Goal: Information Seeking & Learning: Learn about a topic

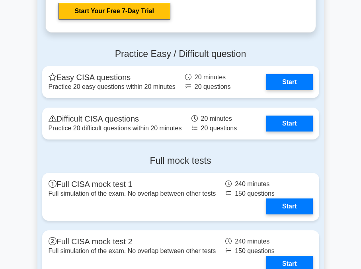
scroll to position [1341, 0]
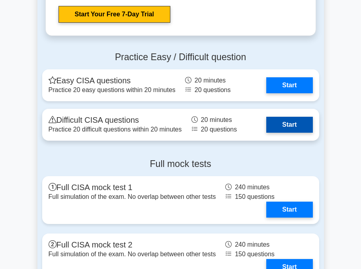
click at [284, 131] on link "Start" at bounding box center [289, 125] width 46 height 16
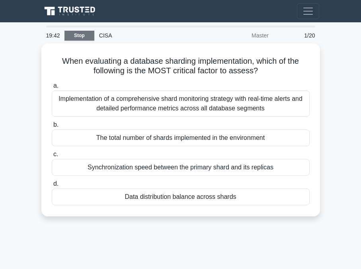
click at [74, 35] on link "Stop" at bounding box center [79, 36] width 30 height 10
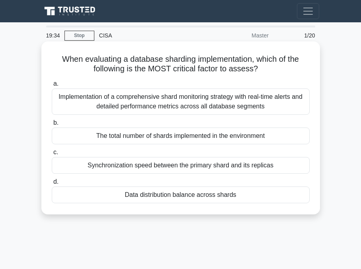
click at [57, 153] on span "c." at bounding box center [55, 152] width 5 height 7
click at [52, 153] on input "c. Synchronization speed between the primary shard and its replicas" at bounding box center [52, 152] width 0 height 5
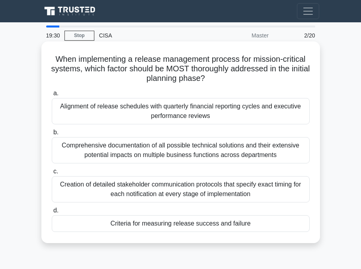
click at [55, 173] on span "c." at bounding box center [55, 171] width 5 height 7
click at [52, 173] on input "c. Creation of detailed stakeholder communication protocols that specify exact …" at bounding box center [52, 171] width 0 height 5
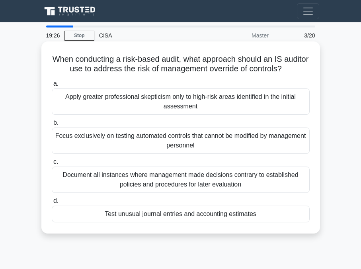
click at [54, 201] on span "d." at bounding box center [55, 200] width 5 height 7
click at [52, 201] on input "d. Test unusual journal entries and accounting estimates" at bounding box center [52, 200] width 0 height 5
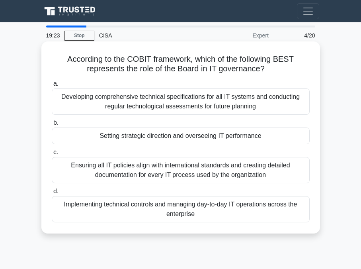
click at [55, 193] on span "d." at bounding box center [55, 191] width 5 height 7
click at [52, 193] on input "d. Implementing technical controls and managing day-to-day IT operations across…" at bounding box center [52, 191] width 0 height 5
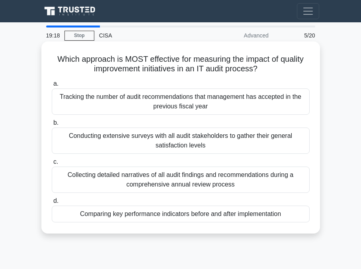
drag, startPoint x: 30, startPoint y: 115, endPoint x: 54, endPoint y: 84, distance: 40.1
click at [54, 84] on main "19:18 Stop CISA Advanced 5/20 Which approach is MOST effective for measuring th…" at bounding box center [180, 224] width 361 height 405
click at [54, 84] on span "a." at bounding box center [55, 83] width 5 height 7
click at [52, 84] on input "a. Tracking the number of audit recommendations that management has accepted in…" at bounding box center [52, 83] width 0 height 5
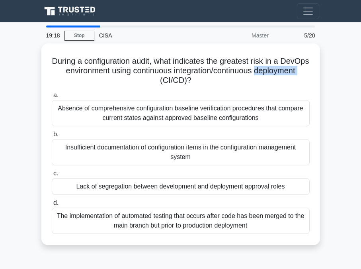
click at [54, 84] on h5 "During a configuration audit, what indicates the greatest risk in a DevOps envi…" at bounding box center [181, 70] width 260 height 29
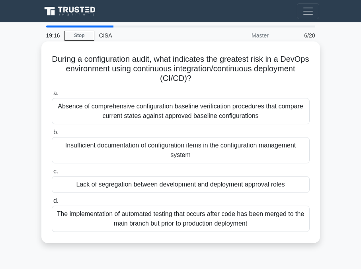
drag, startPoint x: 54, startPoint y: 84, endPoint x: 54, endPoint y: 95, distance: 11.6
click at [54, 95] on span "a." at bounding box center [55, 93] width 5 height 7
click at [52, 95] on input "a. Absence of comprehensive configuration baseline verification procedures that…" at bounding box center [52, 93] width 0 height 5
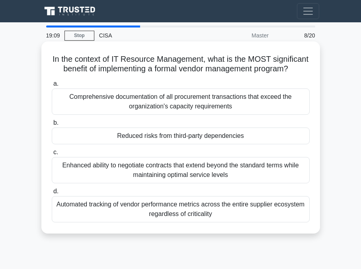
click at [55, 126] on span "b." at bounding box center [55, 122] width 5 height 7
click at [52, 125] on input "b. Reduced risks from third-party dependencies" at bounding box center [52, 122] width 0 height 5
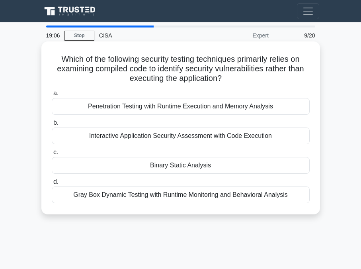
click at [55, 152] on span "c." at bounding box center [55, 152] width 5 height 7
click at [52, 152] on input "c. Binary Static Analysis" at bounding box center [52, 152] width 0 height 5
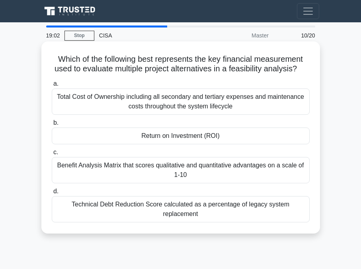
click at [55, 126] on span "b." at bounding box center [55, 122] width 5 height 7
click at [52, 125] on input "b. Return on Investment (ROI)" at bounding box center [52, 122] width 0 height 5
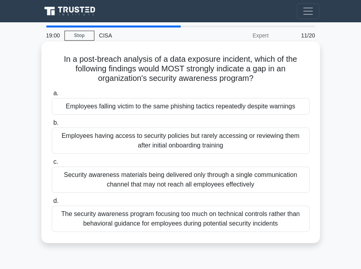
click at [53, 162] on span "c." at bounding box center [55, 161] width 5 height 7
click at [52, 162] on input "c. Security awareness materials being delivered only through a single communica…" at bounding box center [52, 161] width 0 height 5
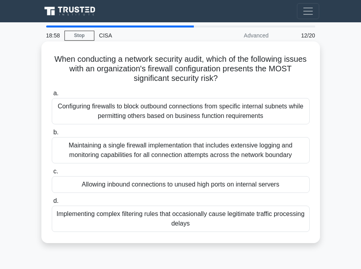
click at [56, 173] on span "c." at bounding box center [55, 171] width 5 height 7
click at [52, 173] on input "c. Allowing inbound connections to unused high ports on internal servers" at bounding box center [52, 171] width 0 height 5
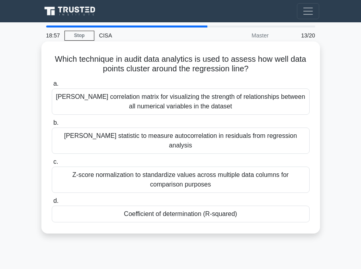
click at [56, 197] on span "d." at bounding box center [55, 200] width 5 height 7
click at [52, 198] on input "d. Coefficient of determination (R-squared)" at bounding box center [52, 200] width 0 height 5
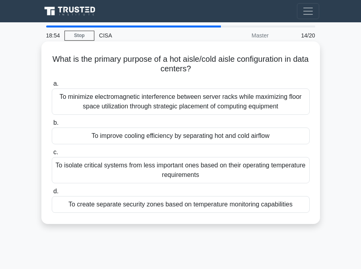
click at [56, 85] on span "a." at bounding box center [55, 83] width 5 height 7
click at [52, 85] on input "a. To minimize electromagnetic interference between server racks while maximizi…" at bounding box center [52, 83] width 0 height 5
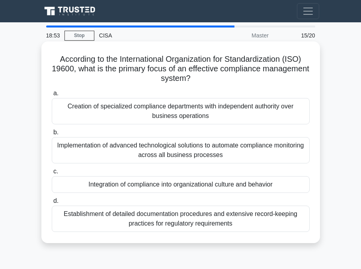
click at [54, 132] on span "b." at bounding box center [55, 132] width 5 height 7
click at [52, 132] on input "b. Implementation of advanced technological solutions to automate compliance mo…" at bounding box center [52, 132] width 0 height 5
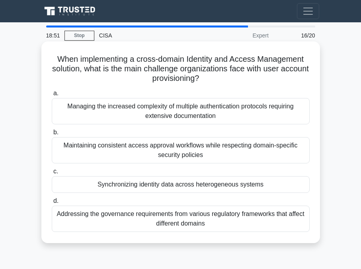
click at [55, 170] on span "c." at bounding box center [55, 171] width 5 height 7
click at [52, 170] on input "c. Synchronizing identity data across heterogeneous systems" at bounding box center [52, 171] width 0 height 5
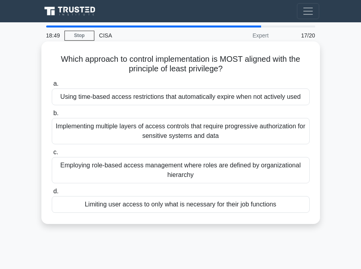
click at [55, 192] on span "d." at bounding box center [55, 191] width 5 height 7
click at [52, 192] on input "d. Limiting user access to only what is necessary for their job functions" at bounding box center [52, 191] width 0 height 5
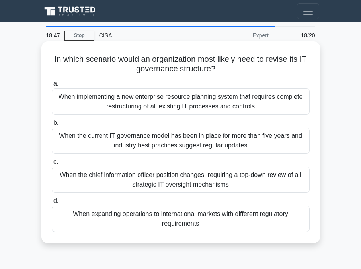
click at [53, 160] on label "c. When the chief information officer position changes, requiring a top-down re…" at bounding box center [181, 175] width 258 height 36
click at [52, 160] on input "c. When the chief information officer position changes, requiring a top-down re…" at bounding box center [52, 161] width 0 height 5
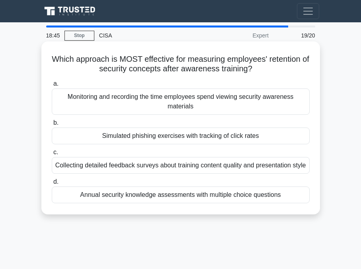
click at [55, 122] on span "b." at bounding box center [55, 122] width 5 height 7
click at [52, 122] on input "b. Simulated phishing exercises with tracking of click rates" at bounding box center [52, 122] width 0 height 5
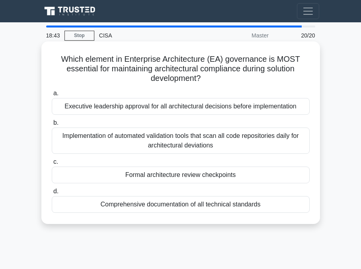
click at [55, 123] on span "b." at bounding box center [55, 122] width 5 height 7
click at [52, 123] on input "b. Implementation of automated validation tools that scan all code repositories…" at bounding box center [52, 122] width 0 height 5
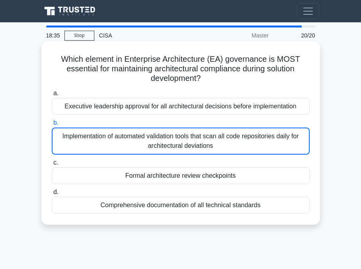
click at [56, 164] on span "c." at bounding box center [55, 162] width 5 height 7
click at [52, 164] on input "c. Formal architecture review checkpoints" at bounding box center [52, 162] width 0 height 5
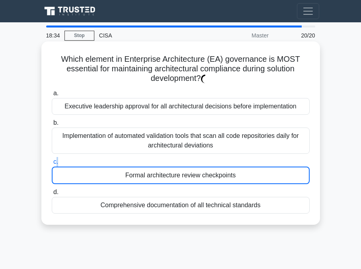
click at [56, 164] on span "c." at bounding box center [55, 161] width 5 height 7
click at [52, 164] on input "c. Formal architecture review checkpoints" at bounding box center [52, 161] width 0 height 5
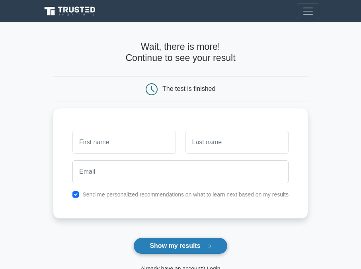
click at [169, 250] on button "Show my results" at bounding box center [180, 245] width 94 height 17
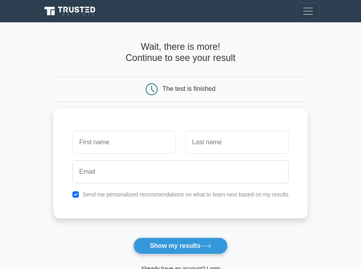
click at [72, 239] on form "Wait, there is more! Continue to see your result The test is finished and the" at bounding box center [180, 165] width 254 height 248
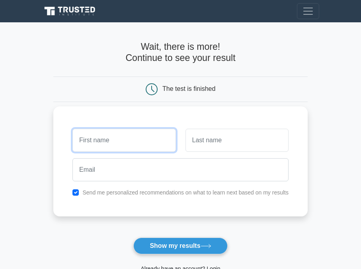
click at [132, 142] on input "text" at bounding box center [123, 140] width 103 height 23
type input "m.faizan"
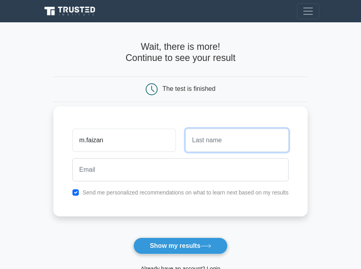
click at [234, 137] on input "text" at bounding box center [237, 140] width 103 height 23
type input "faizi"
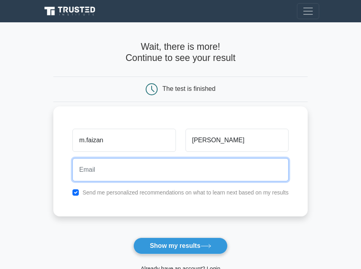
click at [156, 166] on input "email" at bounding box center [180, 169] width 216 height 23
type input "@6613693gmail.com"
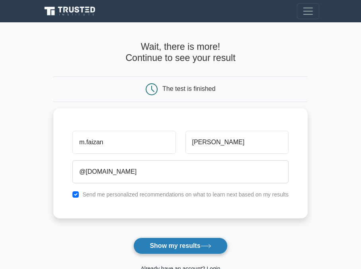
click at [173, 249] on button "Show my results" at bounding box center [180, 245] width 94 height 17
click at [162, 244] on button "Show my results" at bounding box center [180, 245] width 94 height 17
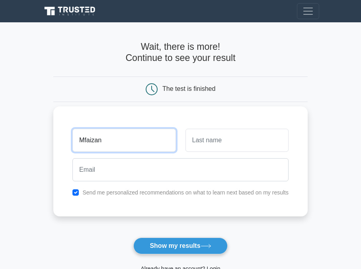
type input "Mfaizan"
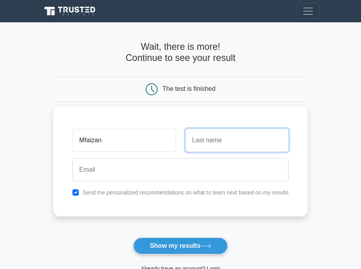
click at [223, 143] on input "text" at bounding box center [237, 140] width 103 height 23
type input "faizi"
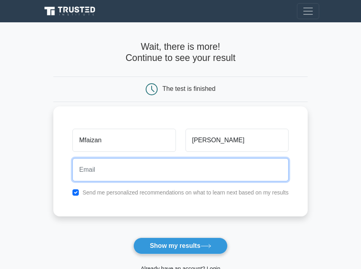
click at [160, 168] on input "email" at bounding box center [180, 169] width 216 height 23
type input "@6613693gmail.com"
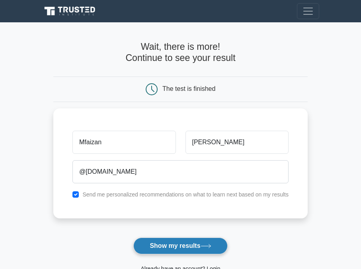
click at [167, 242] on button "Show my results" at bounding box center [180, 245] width 94 height 17
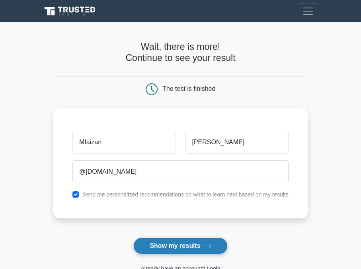
click at [167, 242] on button "Show my results" at bounding box center [180, 245] width 94 height 17
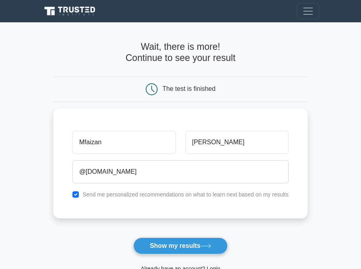
click at [206, 89] on div "The test is finished" at bounding box center [188, 88] width 53 height 7
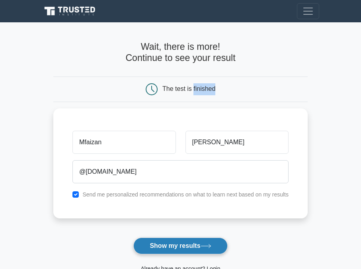
click at [190, 250] on button "Show my results" at bounding box center [180, 245] width 94 height 17
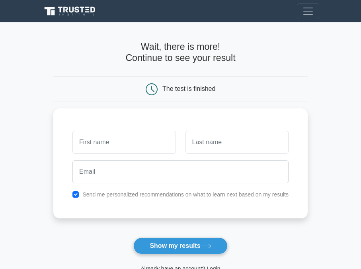
click at [165, 78] on form "Wait, there is more! Continue to see your result The test is finished and the" at bounding box center [180, 165] width 254 height 248
drag, startPoint x: 170, startPoint y: 92, endPoint x: 149, endPoint y: 87, distance: 22.3
click at [149, 87] on div "The test is finished" at bounding box center [181, 89] width 170 height 12
click at [149, 87] on icon at bounding box center [152, 89] width 12 height 12
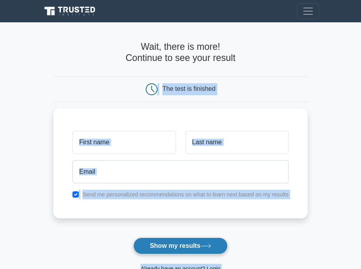
drag, startPoint x: 149, startPoint y: 87, endPoint x: 155, endPoint y: 243, distance: 156.2
click at [155, 243] on form "Wait, there is more! Continue to see your result The test is finished and the" at bounding box center [180, 165] width 254 height 248
click at [155, 243] on button "Show my results" at bounding box center [180, 245] width 94 height 17
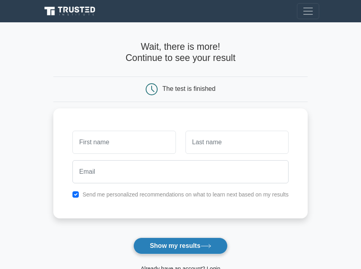
click at [155, 243] on button "Show my results" at bounding box center [180, 245] width 94 height 17
